Goal: Task Accomplishment & Management: Use online tool/utility

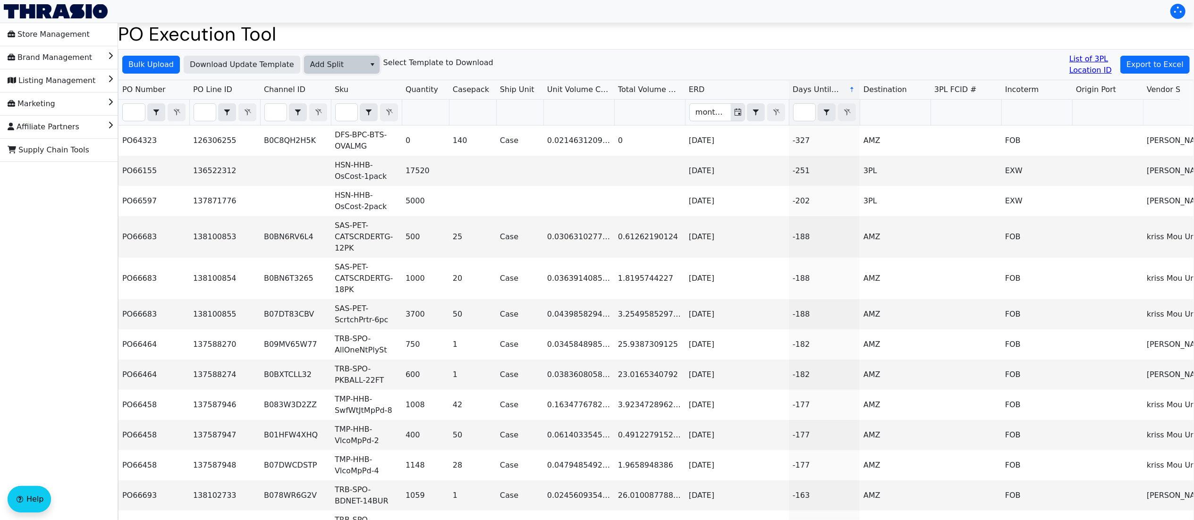
click at [314, 57] on span "Add Split" at bounding box center [335, 64] width 61 height 17
click at [344, 101] on span "AGL Decision" at bounding box center [333, 97] width 50 height 11
click at [146, 60] on span "Bulk Upload" at bounding box center [150, 64] width 45 height 11
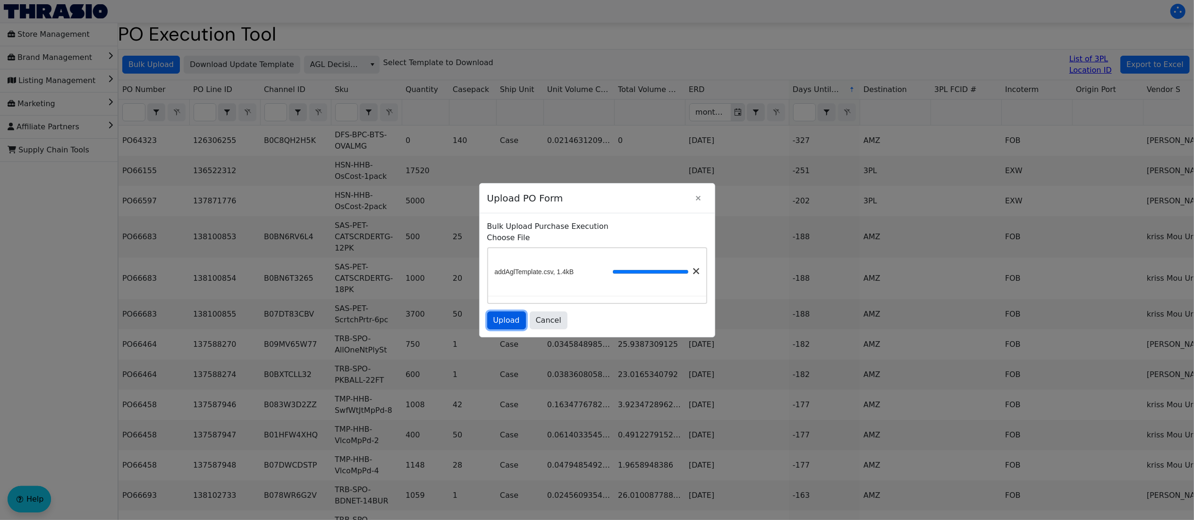
click at [496, 326] on span "Upload" at bounding box center [507, 320] width 26 height 11
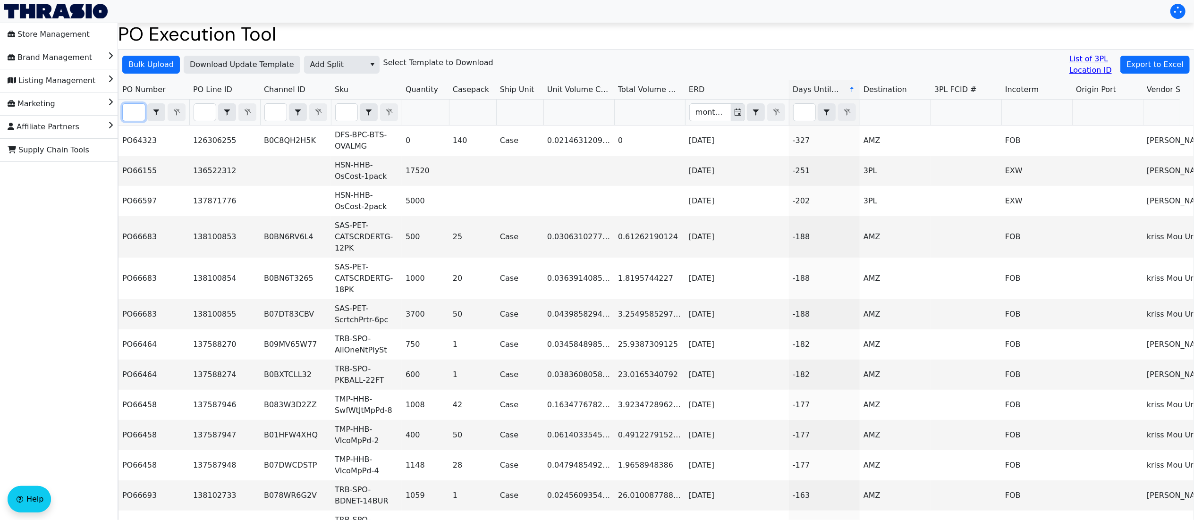
click at [138, 116] on input "Filter" at bounding box center [134, 112] width 22 height 17
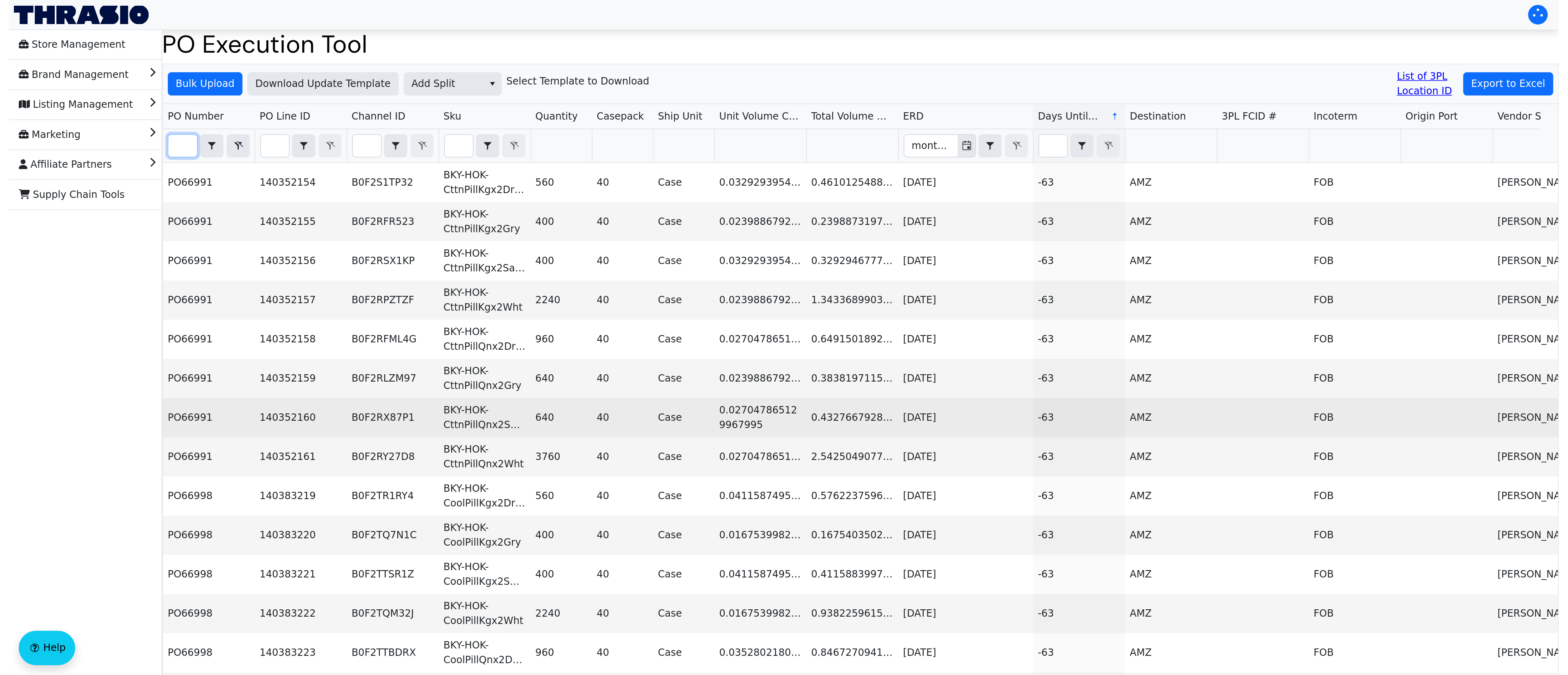
scroll to position [0, 16]
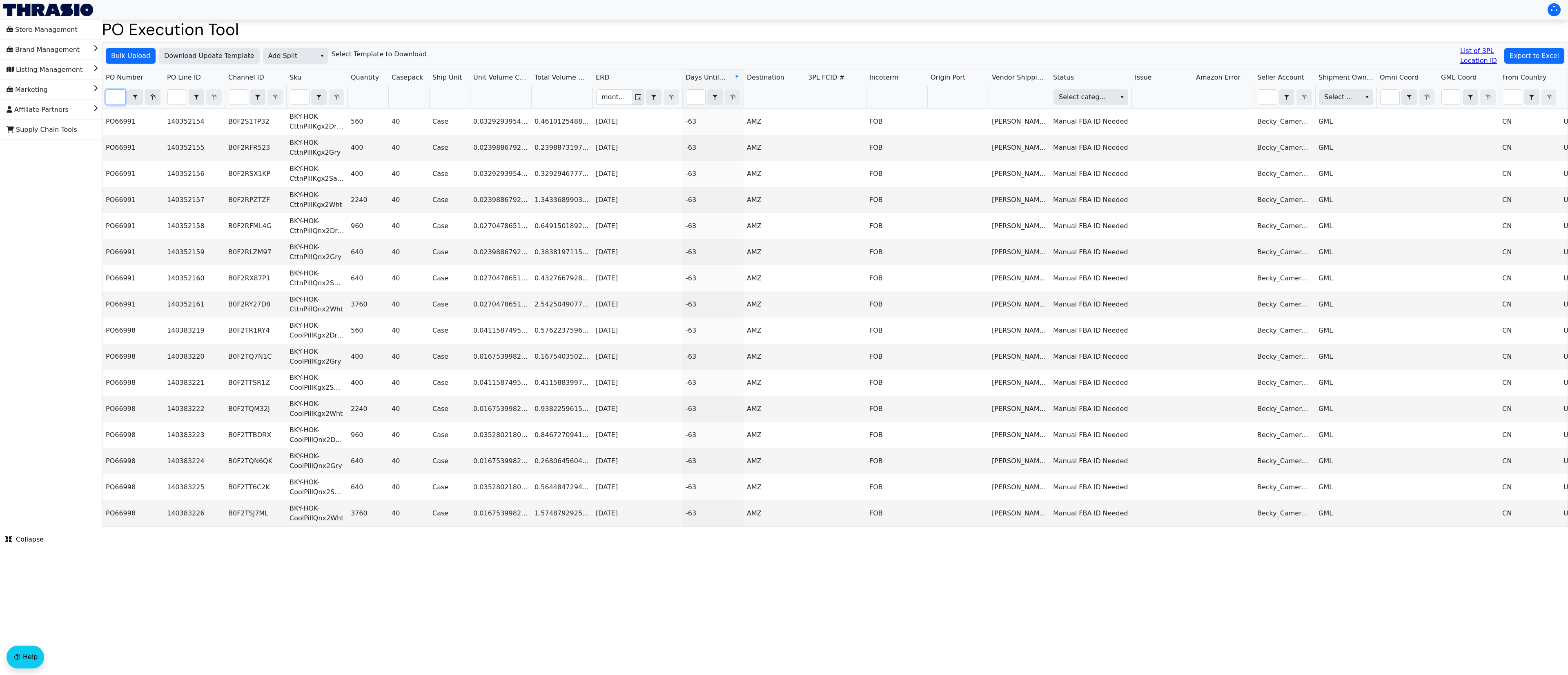
type input "PO6699"
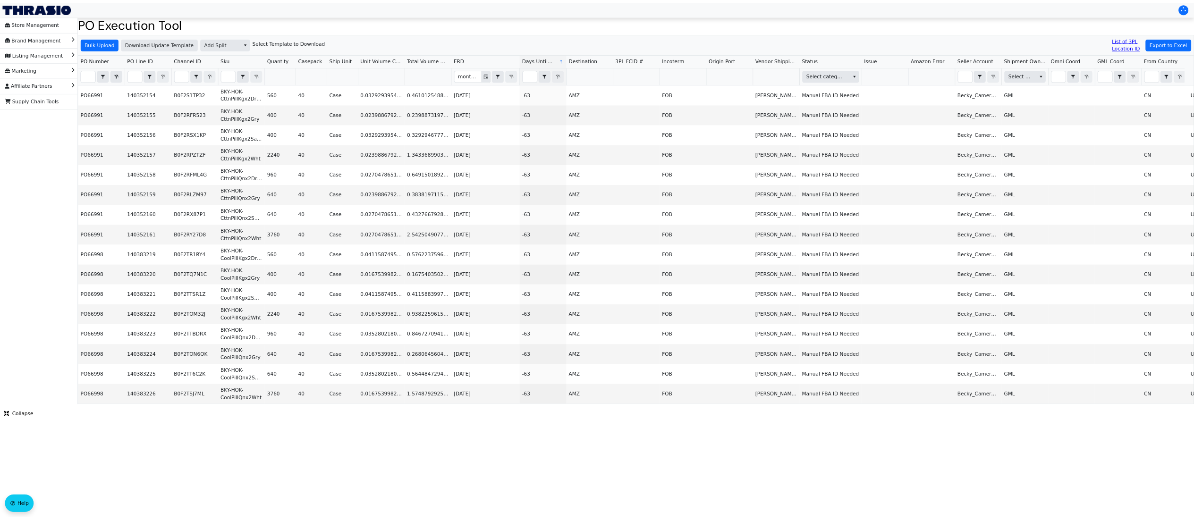
scroll to position [0, 0]
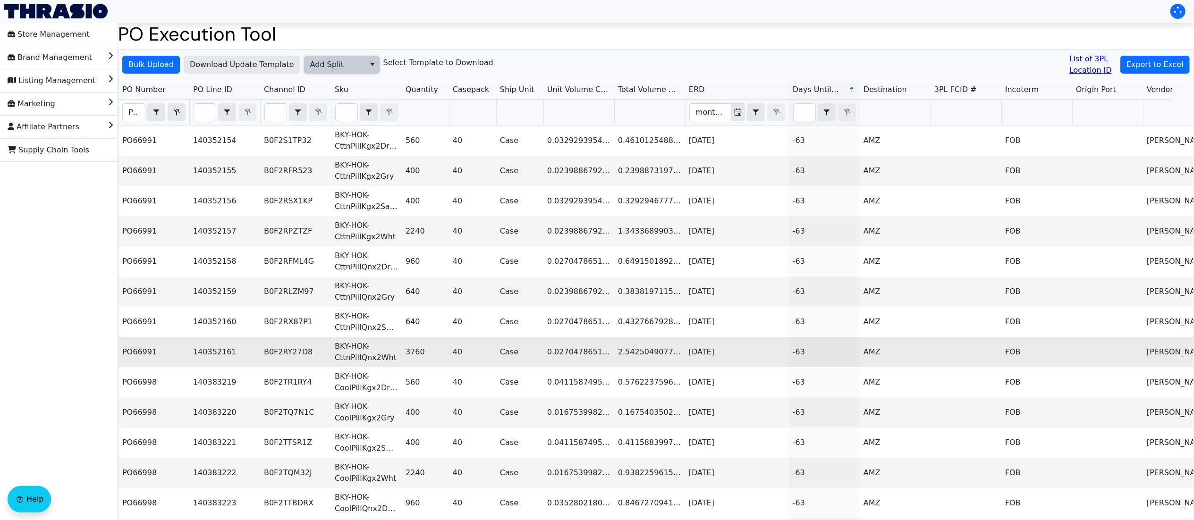
click at [351, 64] on span "Add Split" at bounding box center [335, 64] width 50 height 11
click at [337, 115] on span "Add FBA ID" at bounding box center [329, 112] width 42 height 11
click at [146, 59] on span "Bulk Upload" at bounding box center [150, 64] width 45 height 11
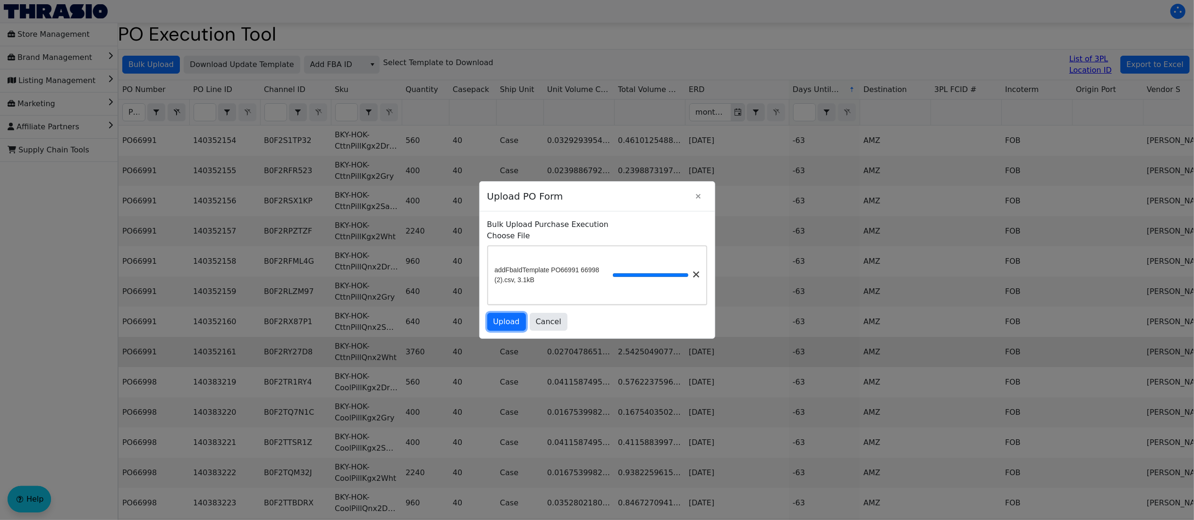
click at [512, 328] on span "Upload" at bounding box center [507, 321] width 26 height 11
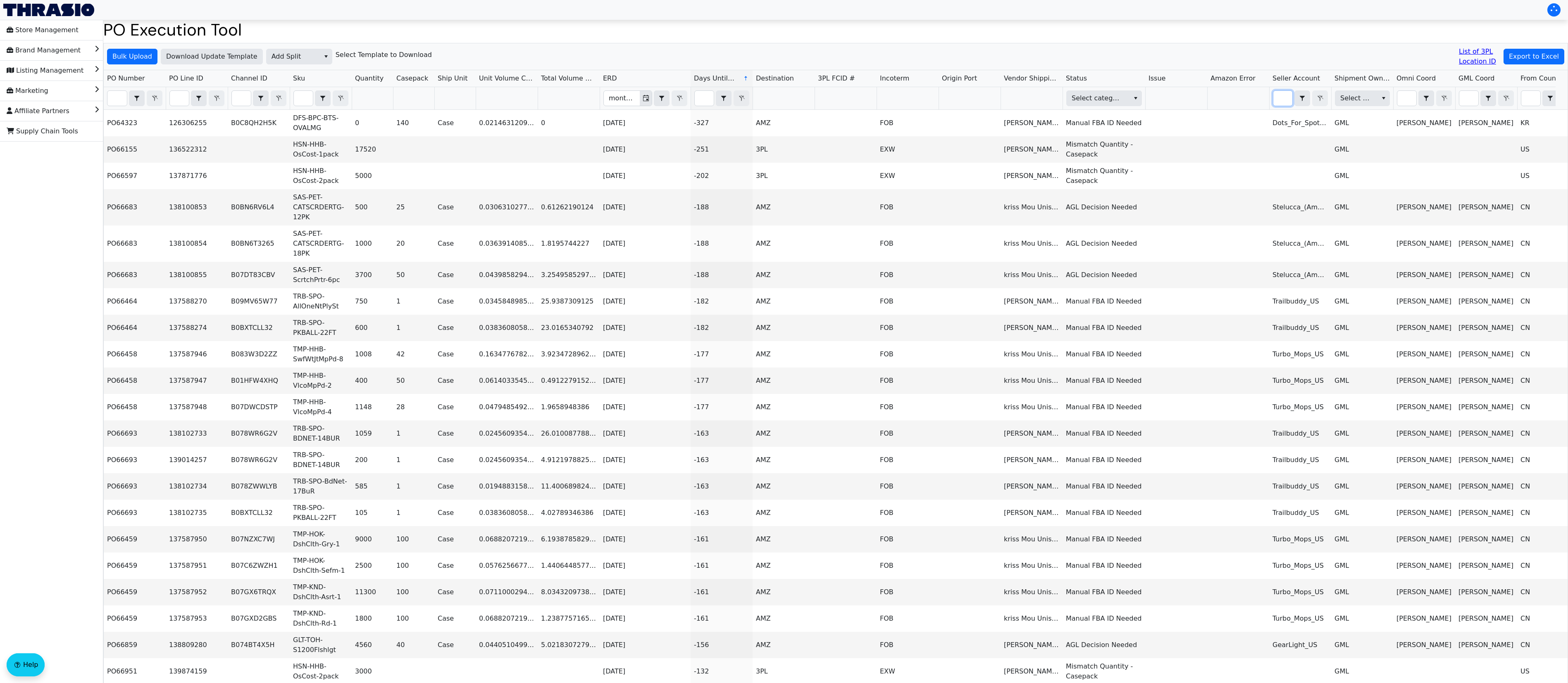
click at [1057, 97] on input "Filter" at bounding box center [1283, 98] width 19 height 15
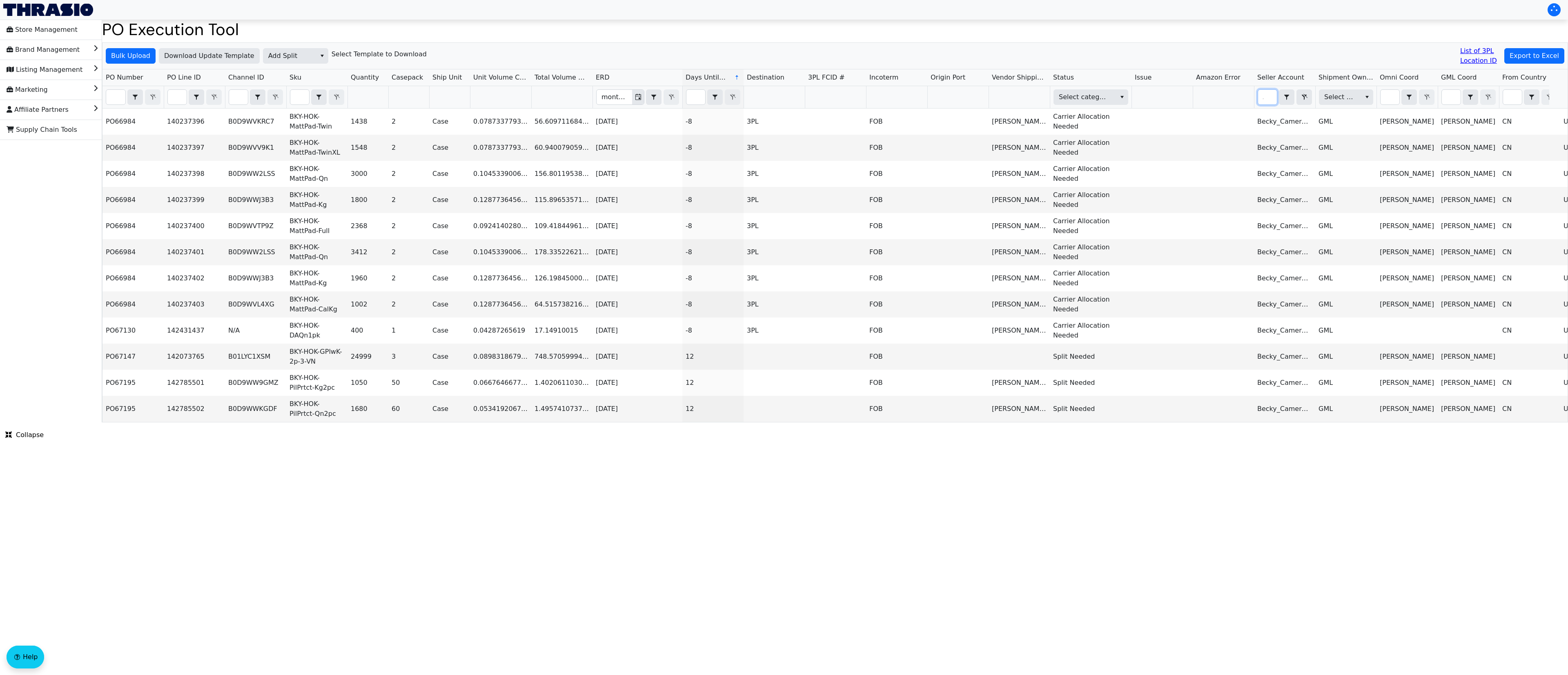
scroll to position [0, 11]
type input "becky"
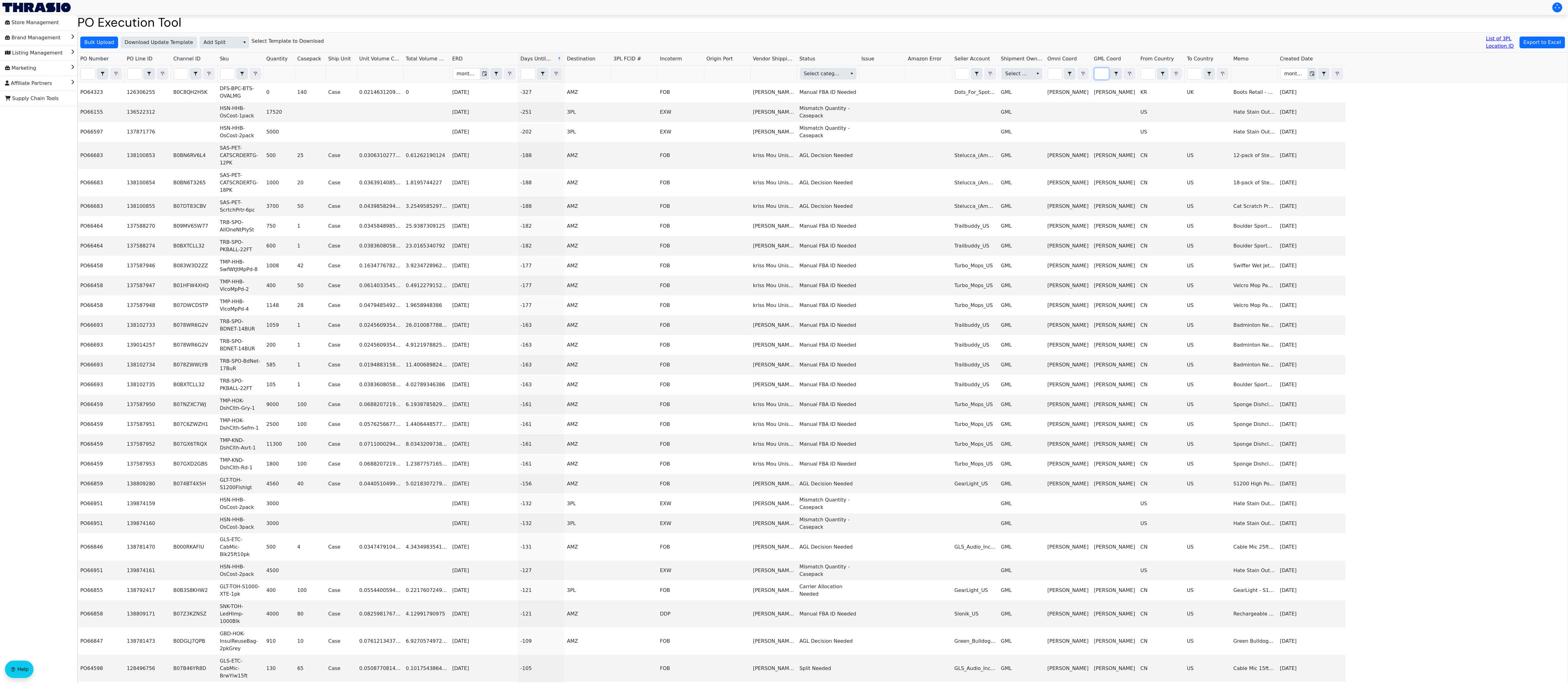
click at [1099, 76] on input "Filter" at bounding box center [1102, 73] width 14 height 11
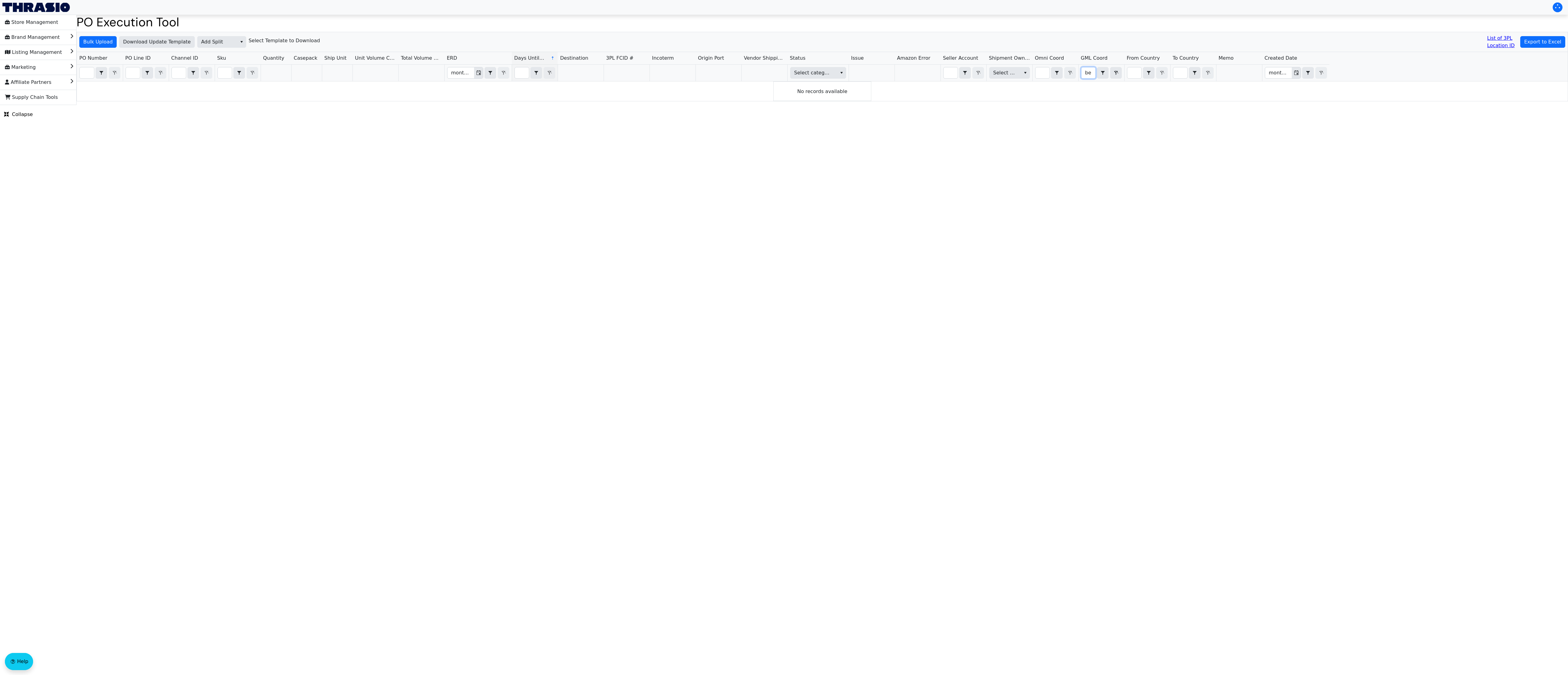
scroll to position [0, 3]
type input "b"
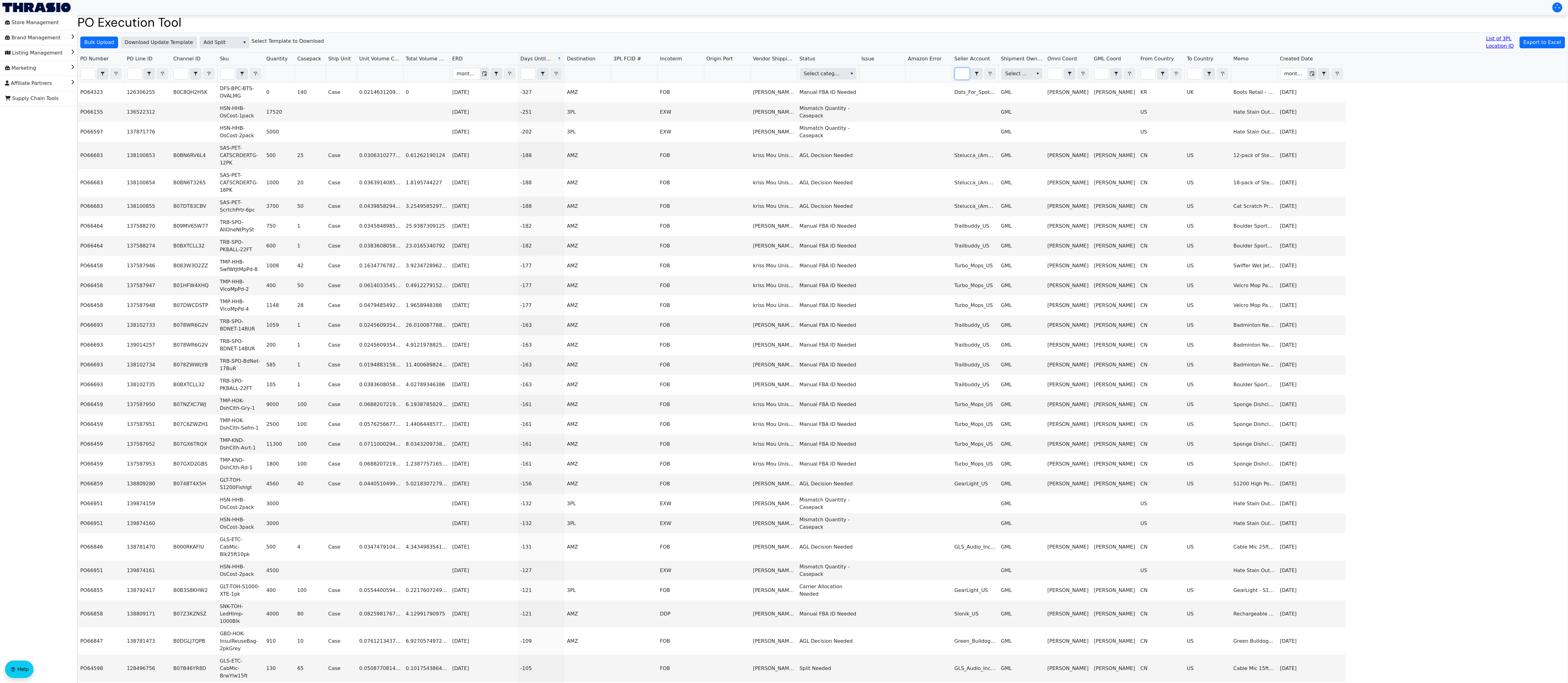
click at [960, 79] on input "Filter" at bounding box center [962, 73] width 14 height 11
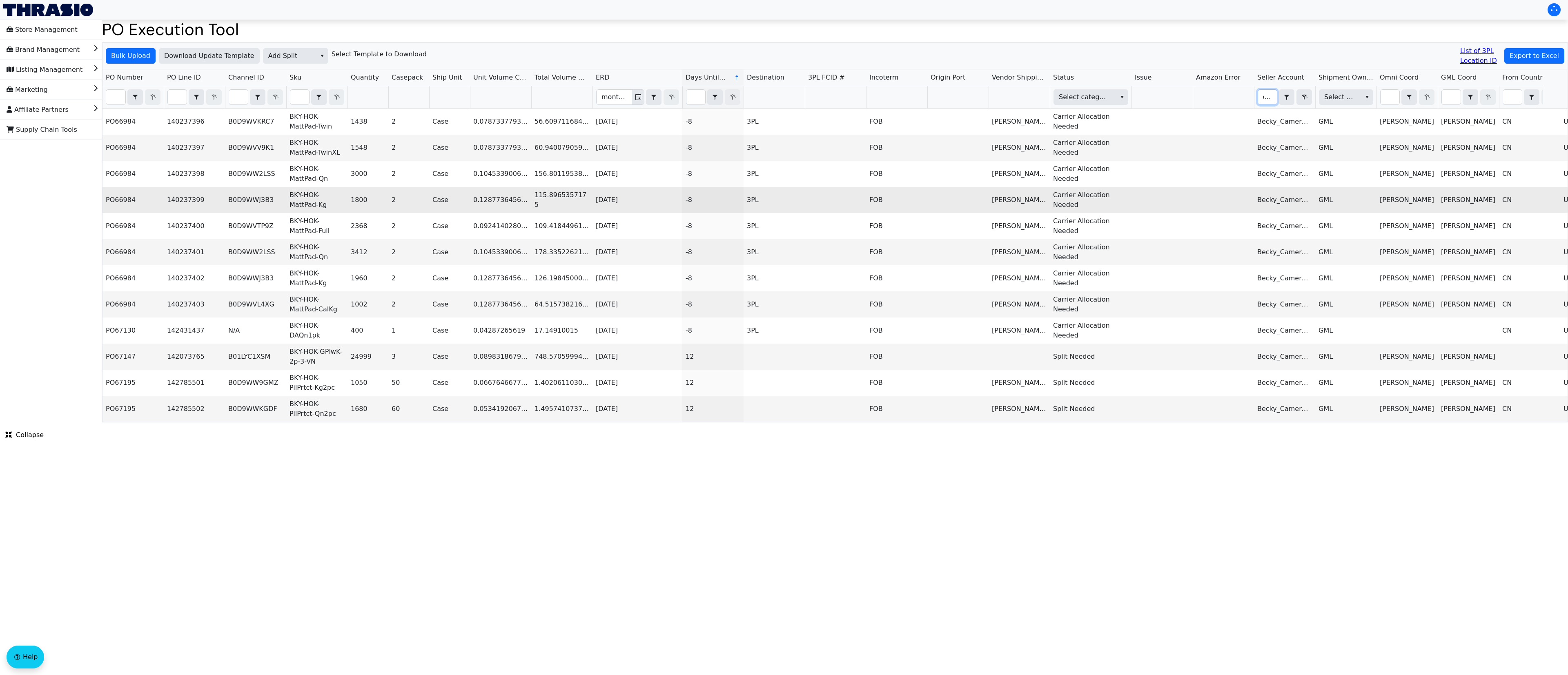
scroll to position [0, 3]
type input "bec"
click at [300, 423] on html "Store Management Brand Management Listing Management Marketing Affiliate Partne…" at bounding box center [784, 211] width 1568 height 423
click at [287, 423] on html "Store Management Brand Management Listing Management Marketing Affiliate Partne…" at bounding box center [784, 211] width 1568 height 423
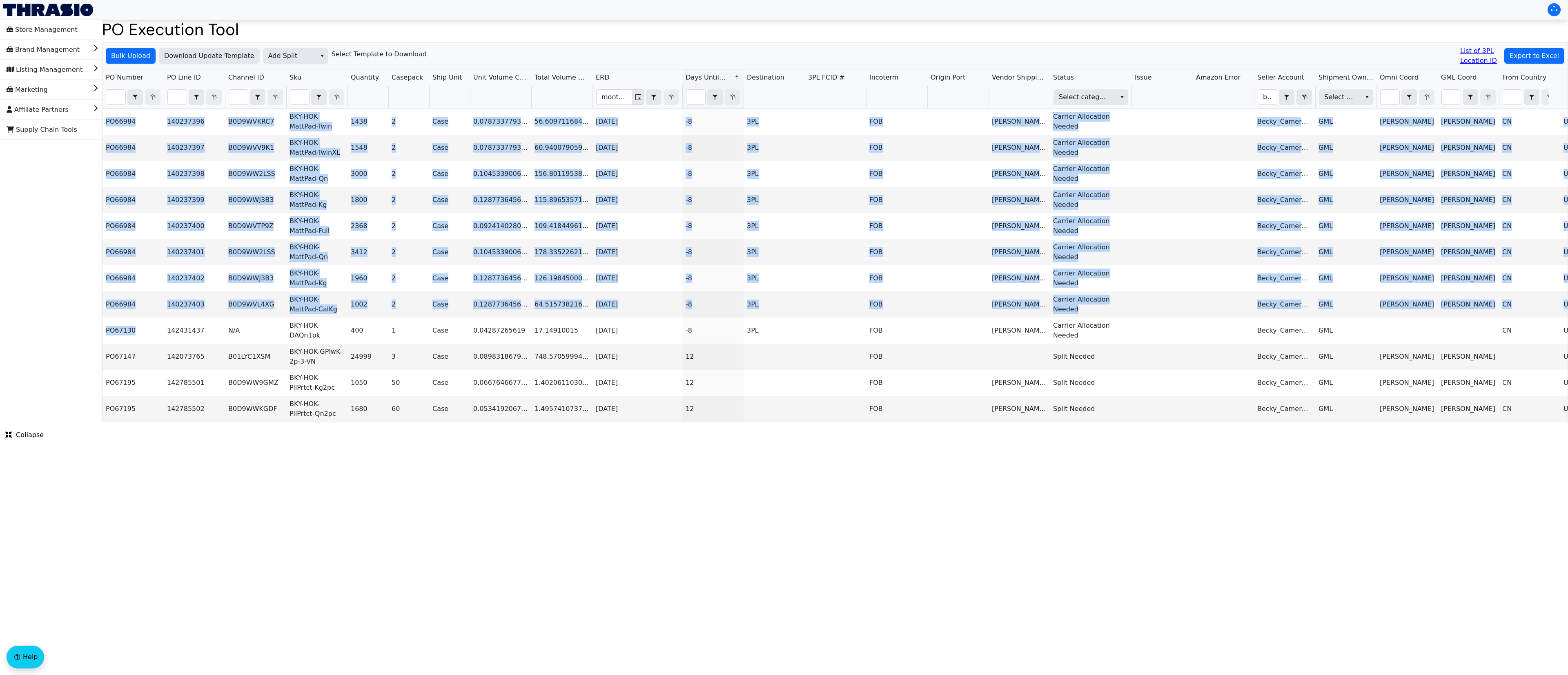
drag, startPoint x: 140, startPoint y: 334, endPoint x: 102, endPoint y: 338, distance: 38.2
click at [102, 338] on div "Bulk Upload Download Update Template Add Split Select Template to Download List…" at bounding box center [835, 232] width 1466 height 380
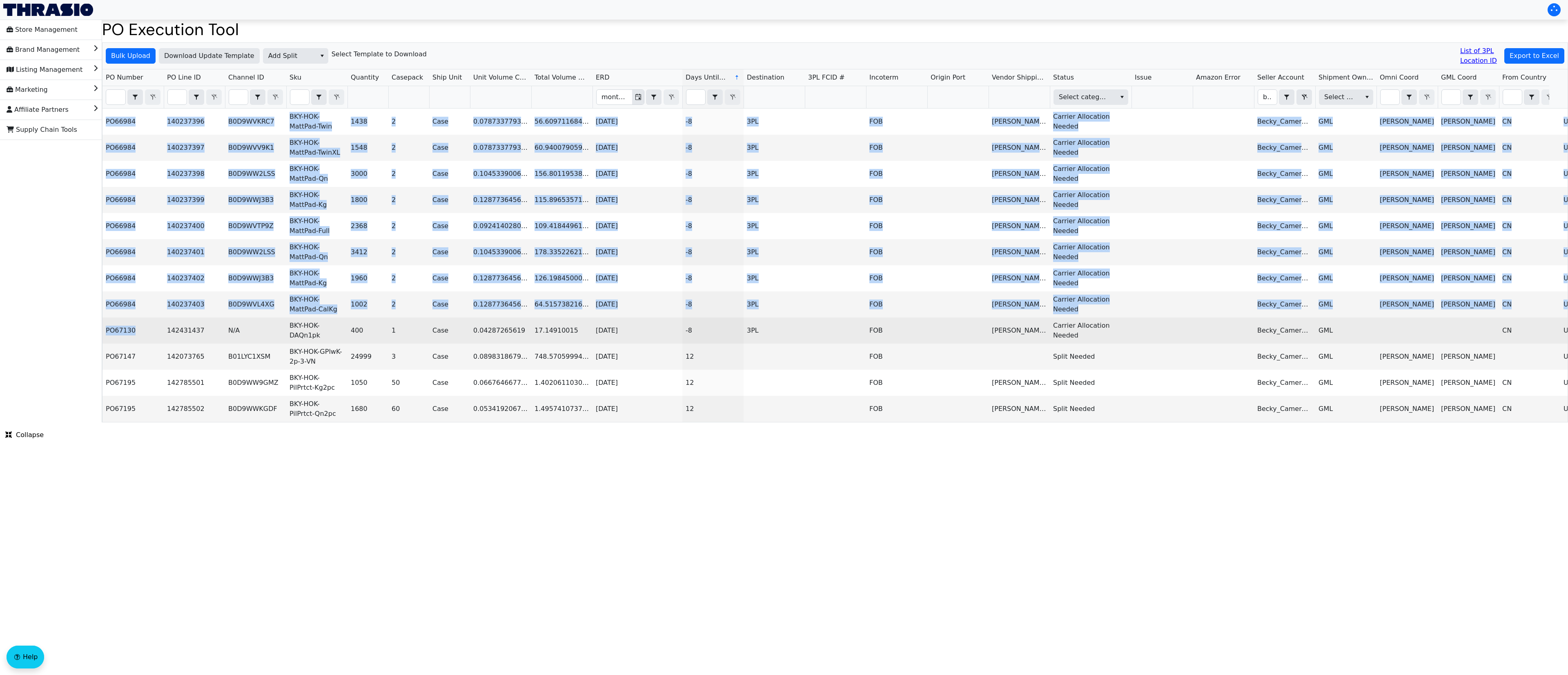
click at [149, 334] on td "PO67130" at bounding box center [133, 330] width 61 height 26
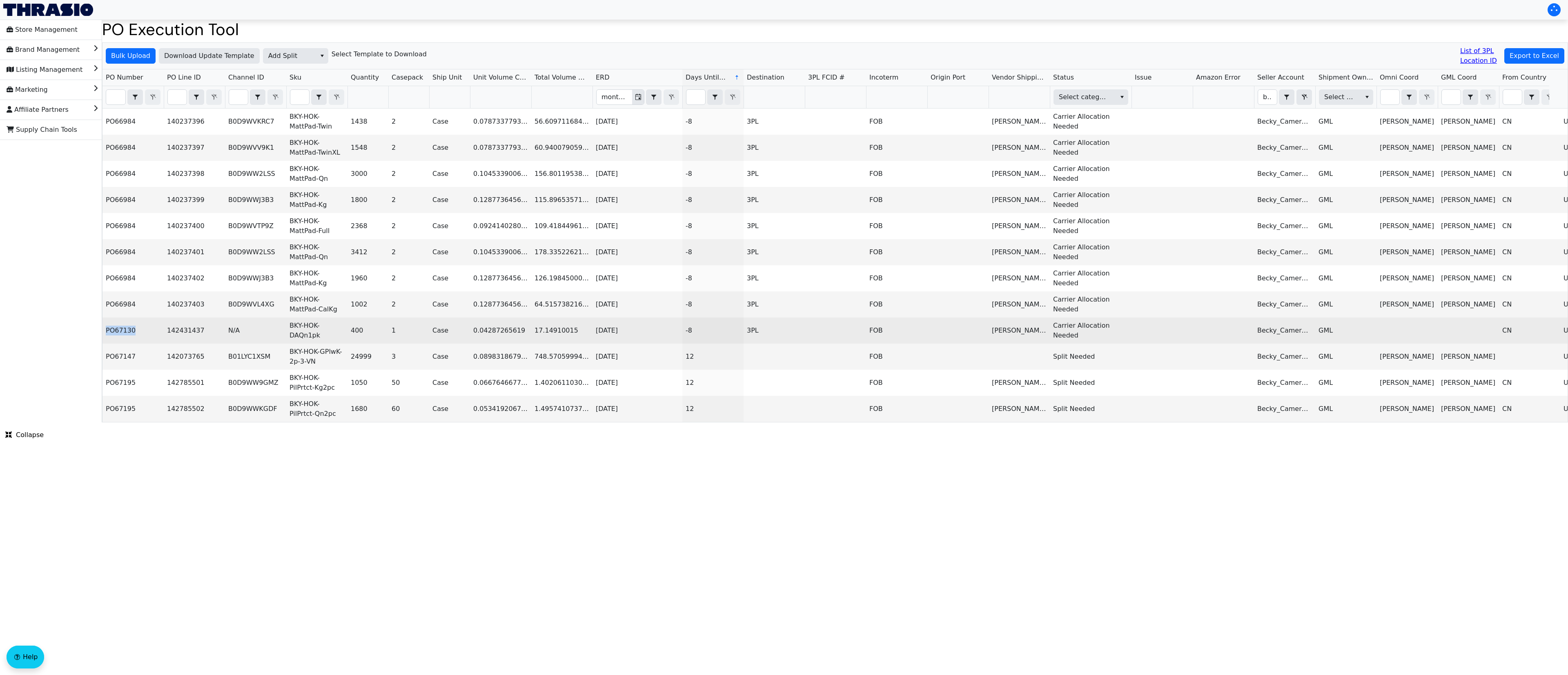
copy td "PO67130"
drag, startPoint x: 139, startPoint y: 338, endPoint x: 106, endPoint y: 336, distance: 33.1
click at [106, 336] on td "PO67130" at bounding box center [133, 330] width 61 height 26
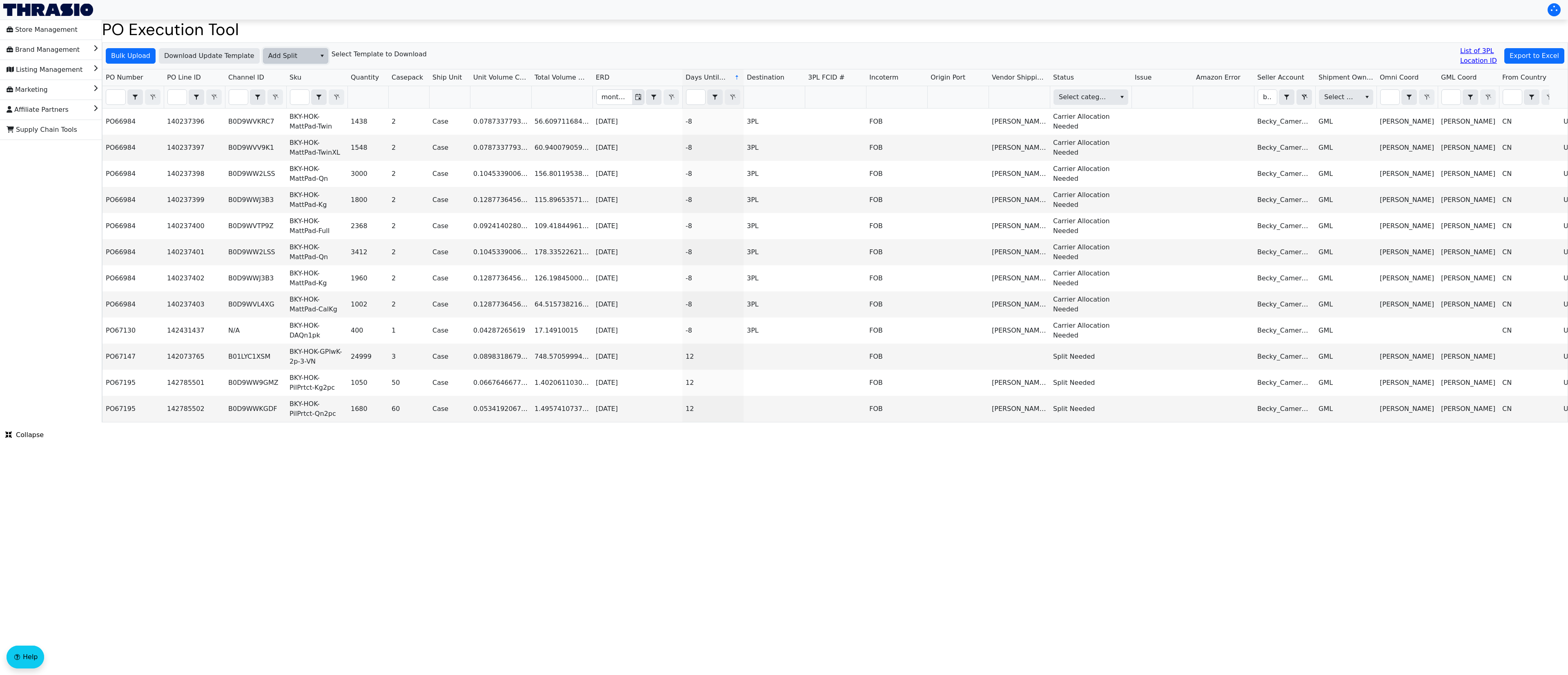
click at [278, 51] on span "Add Split" at bounding box center [290, 55] width 43 height 10
click at [295, 95] on span "Add FBA ID" at bounding box center [286, 97] width 36 height 10
click at [134, 60] on span "Bulk Upload" at bounding box center [130, 55] width 39 height 10
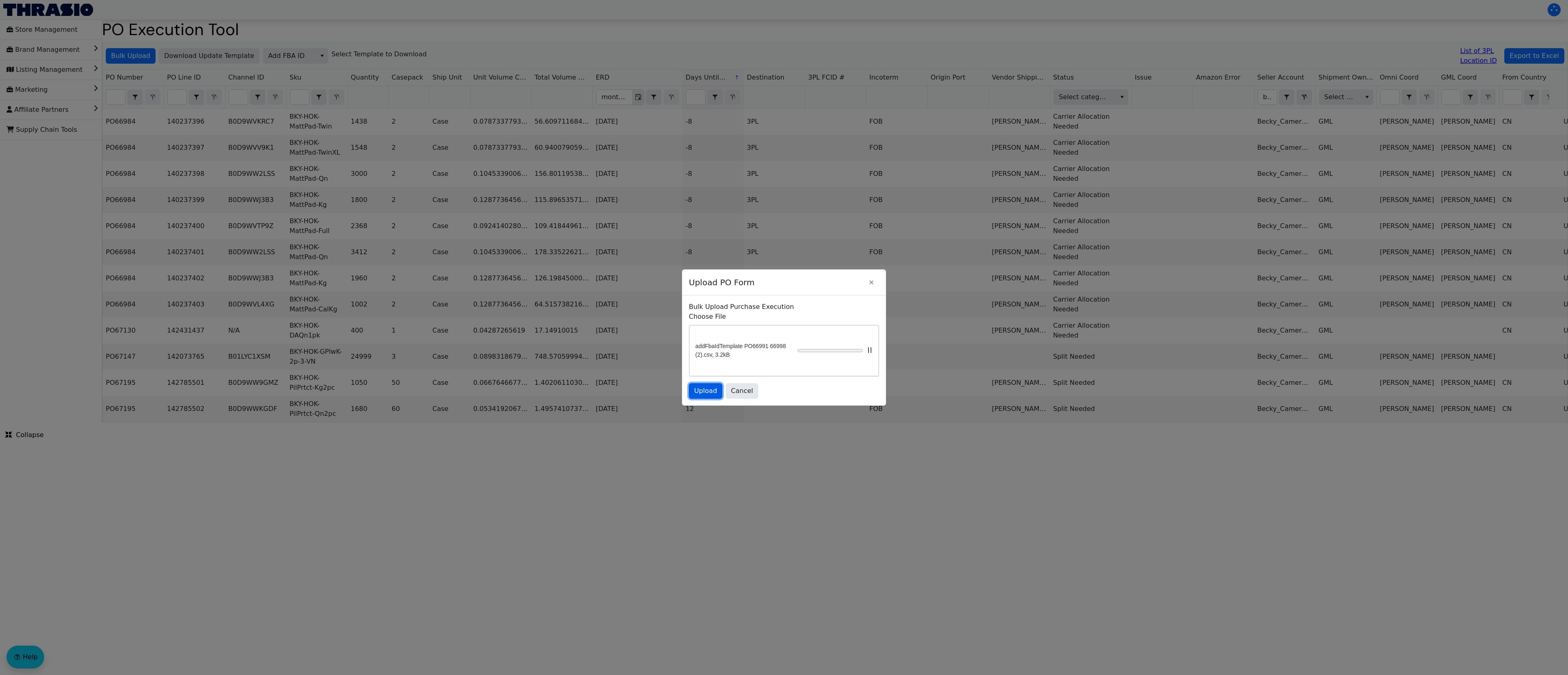
click at [692, 398] on button "Upload" at bounding box center [706, 391] width 34 height 16
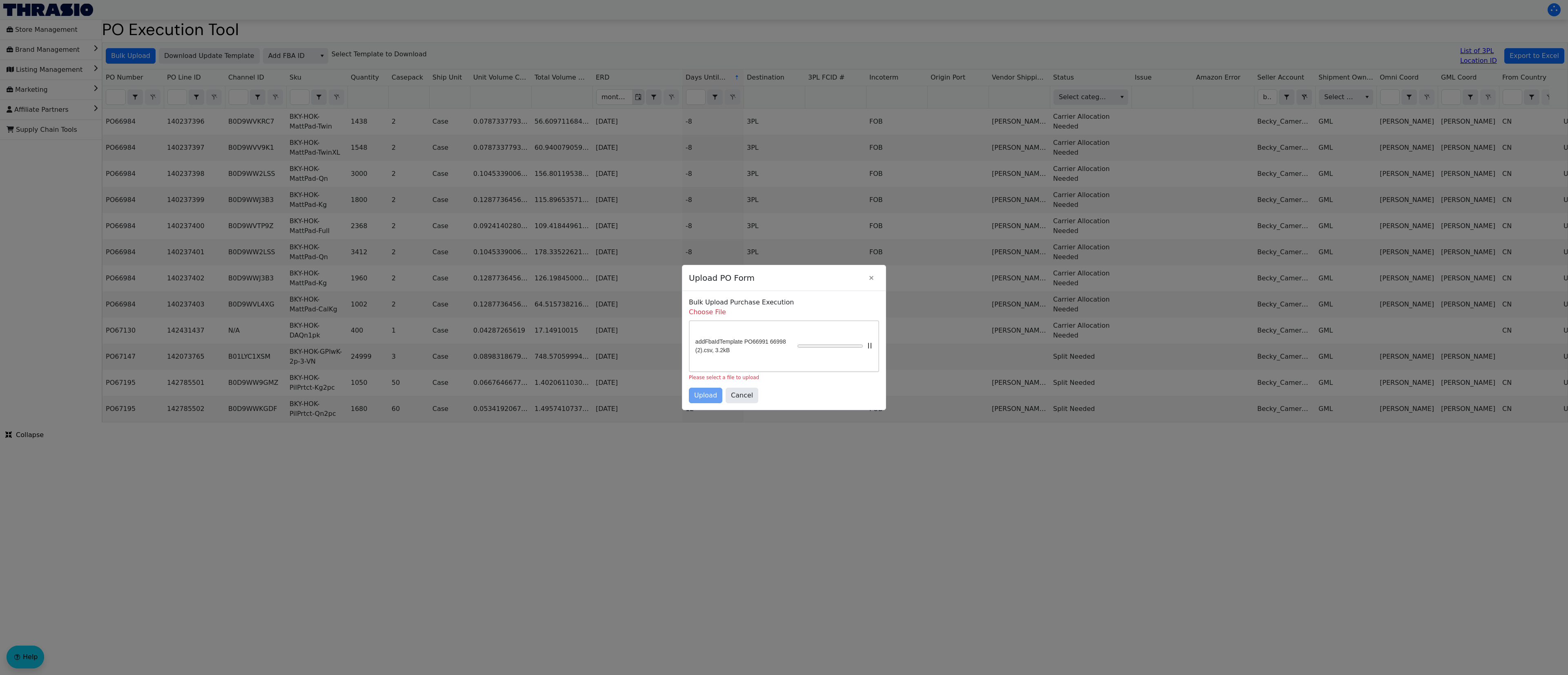
click at [867, 343] on span at bounding box center [870, 346] width 6 height 6
click at [843, 332] on div "addFbaIdTemplate PO66991 66998 (2).csv, 3.2kB (cancelled)" at bounding box center [784, 347] width 189 height 50
click at [835, 343] on div at bounding box center [830, 347] width 85 height 7
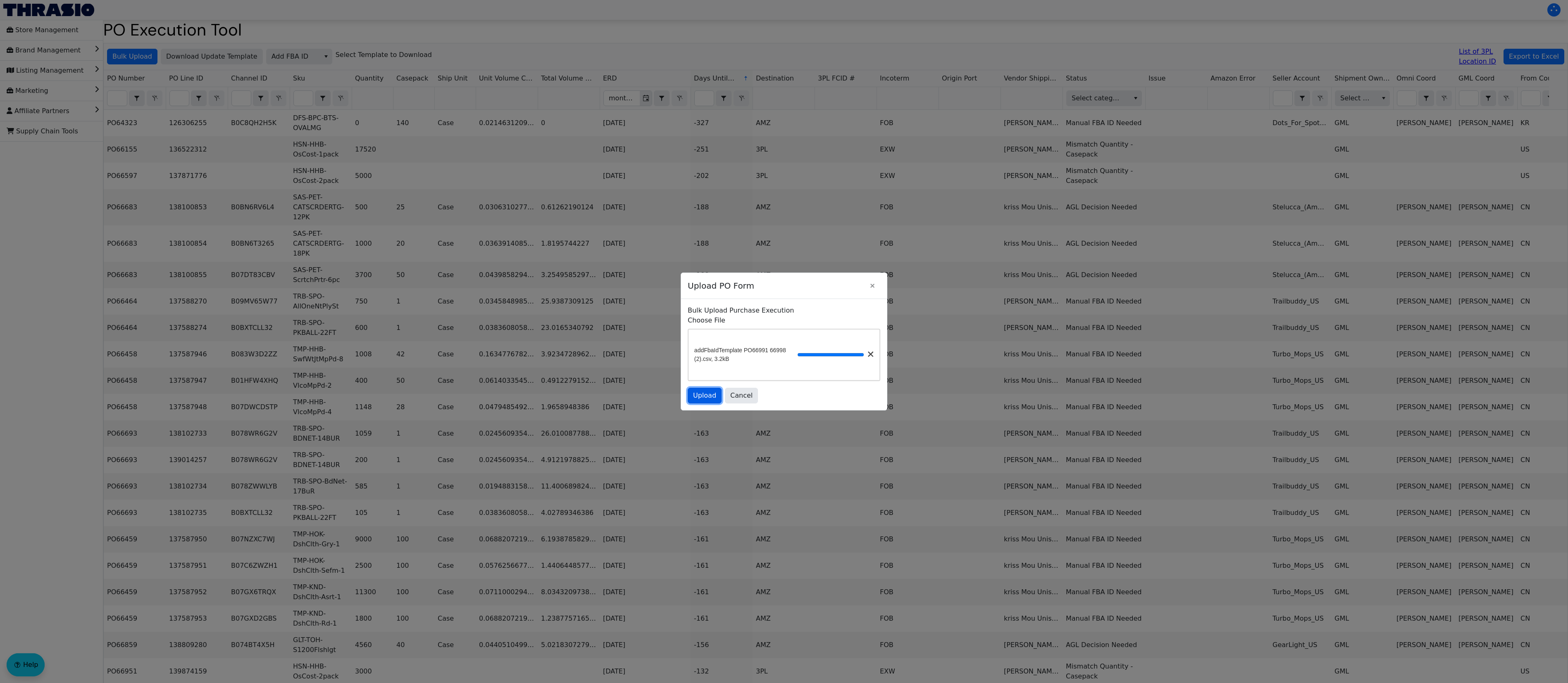
click at [716, 401] on span "Upload" at bounding box center [704, 395] width 23 height 10
